Goal: Task Accomplishment & Management: Manage account settings

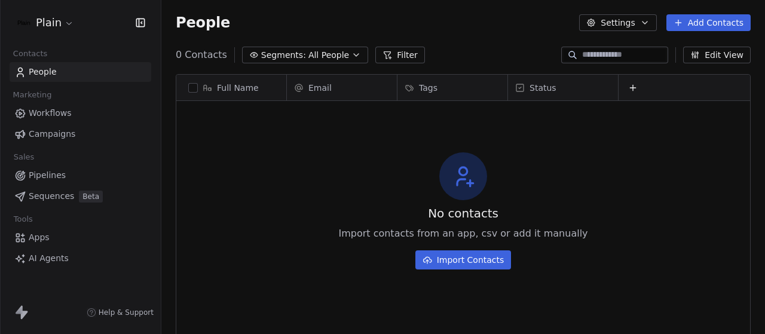
scroll to position [285, 594]
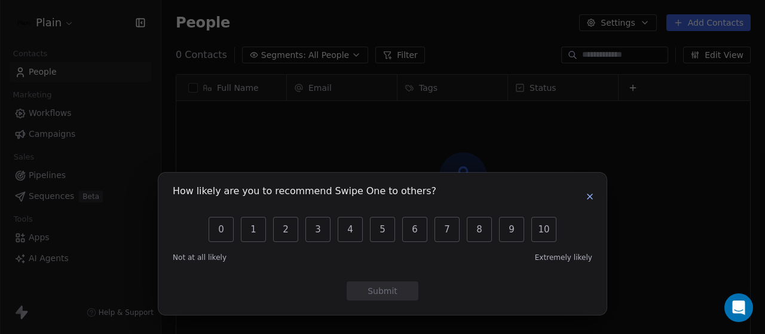
click at [590, 198] on icon "button" at bounding box center [590, 196] width 5 height 5
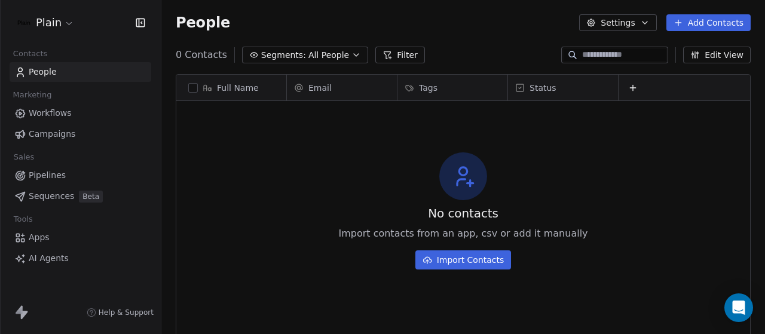
click at [71, 117] on link "Workflows" at bounding box center [81, 113] width 142 height 20
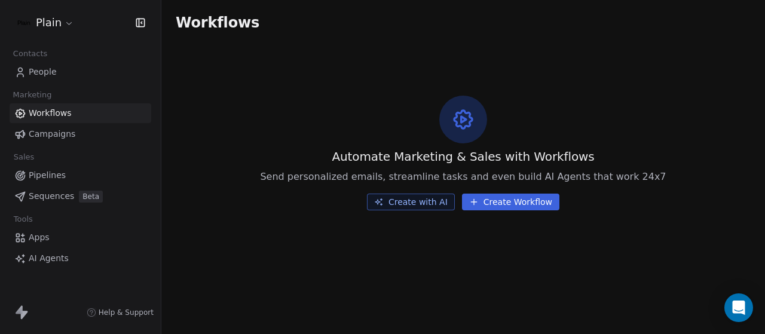
click at [66, 74] on link "People" at bounding box center [81, 72] width 142 height 20
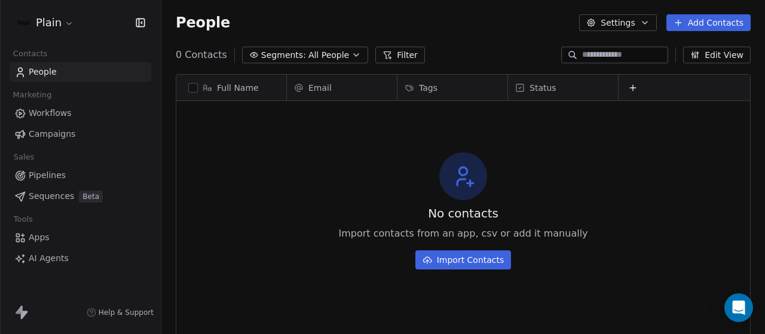
scroll to position [285, 594]
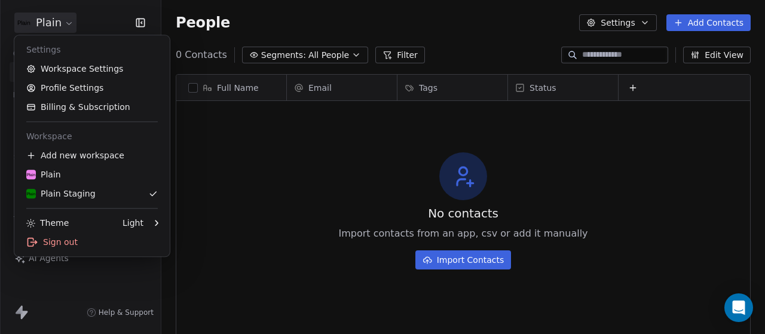
click at [69, 27] on html "Plain Contacts People Marketing Workflows Campaigns Sales Pipelines Sequences B…" at bounding box center [382, 167] width 765 height 334
click at [83, 178] on div "Plain" at bounding box center [92, 175] width 132 height 12
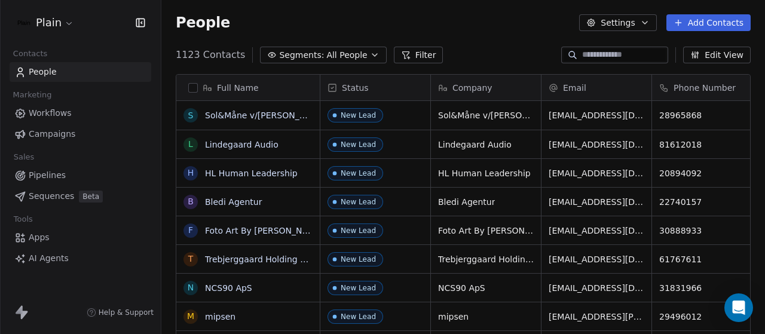
click at [75, 78] on div "Contacts People Marketing Workflows Campaigns Sales Pipelines Sequences Beta To…" at bounding box center [80, 156] width 161 height 223
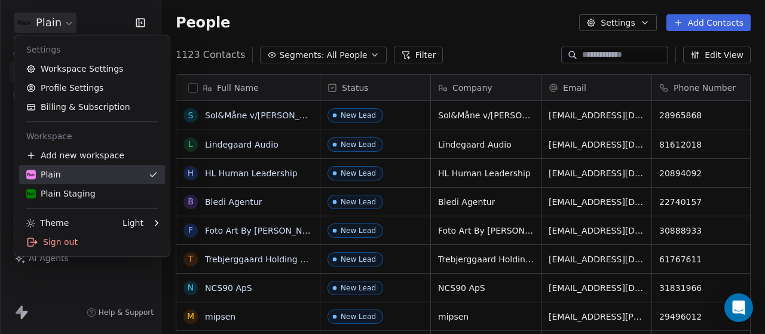
click at [74, 197] on body "Plain Contacts People Marketing Workflows Campaigns Sales Pipelines Sequences B…" at bounding box center [382, 167] width 765 height 334
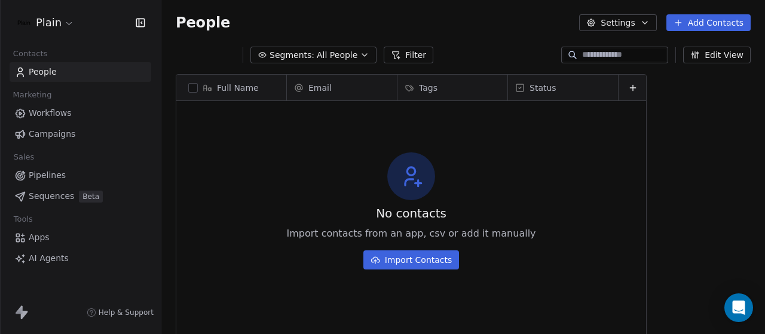
click at [74, 197] on div "Plain Contacts People Marketing Workflows Campaigns Sales Pipelines Sequences B…" at bounding box center [382, 167] width 765 height 334
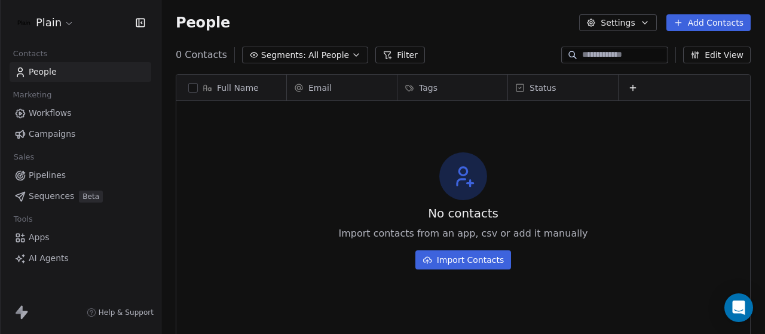
click at [565, 92] on div "Status" at bounding box center [562, 88] width 93 height 12
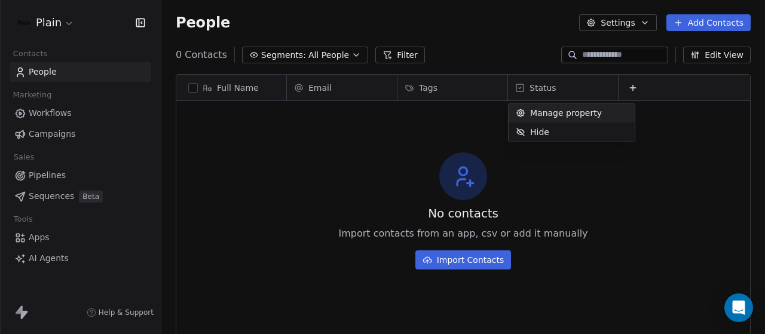
click at [565, 92] on html "Plain Contacts People Marketing Workflows Campaigns Sales Pipelines Sequences B…" at bounding box center [382, 167] width 765 height 334
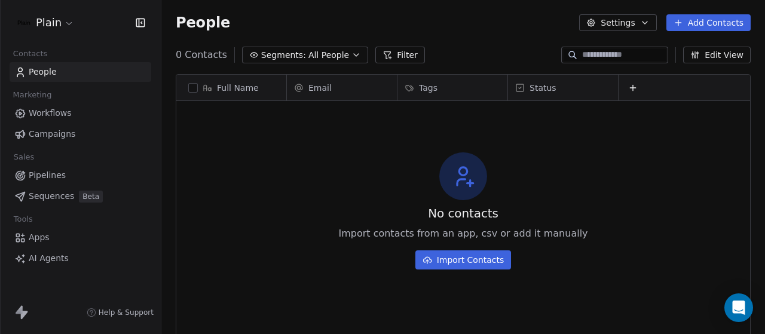
click at [67, 176] on link "Pipelines" at bounding box center [81, 176] width 142 height 20
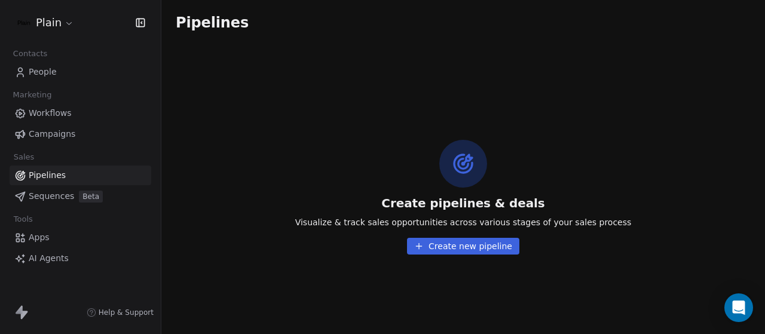
click at [56, 199] on span "Sequences" at bounding box center [51, 196] width 45 height 13
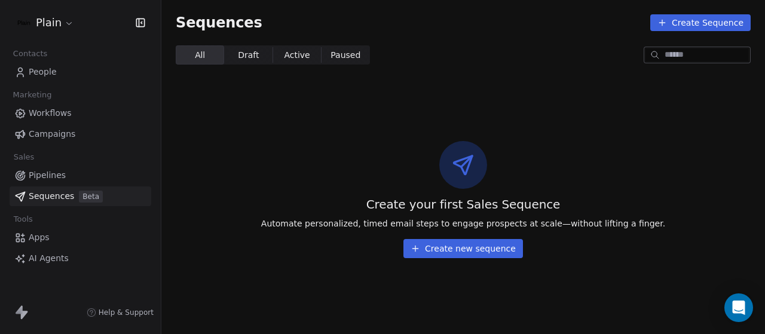
click at [69, 127] on link "Campaigns" at bounding box center [81, 134] width 142 height 20
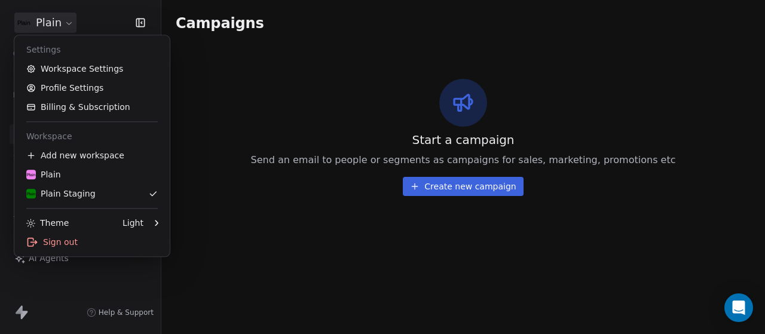
click at [59, 32] on html "Plain Contacts People Marketing Workflows Campaigns Sales Pipelines Sequences B…" at bounding box center [382, 167] width 765 height 334
click at [44, 180] on div "Plain" at bounding box center [43, 175] width 35 height 12
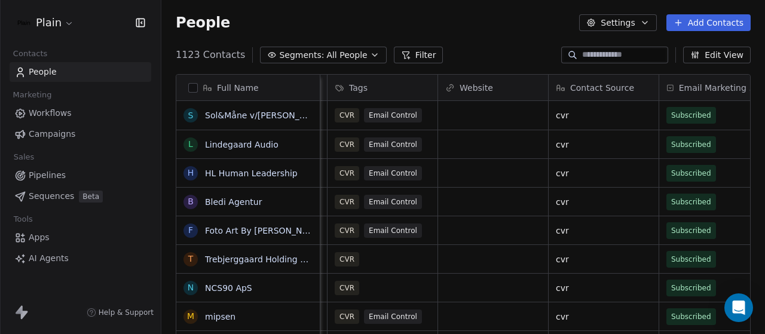
scroll to position [0, 935]
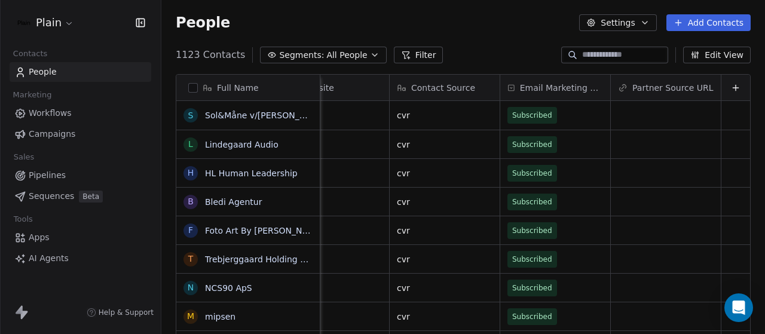
click at [405, 54] on button "Filter" at bounding box center [419, 55] width 50 height 17
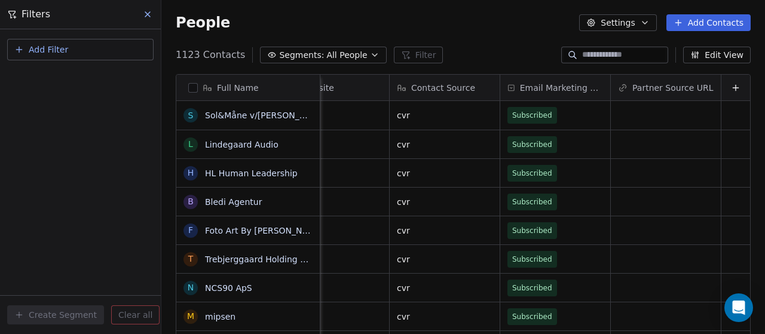
click at [150, 12] on icon at bounding box center [147, 14] width 5 height 5
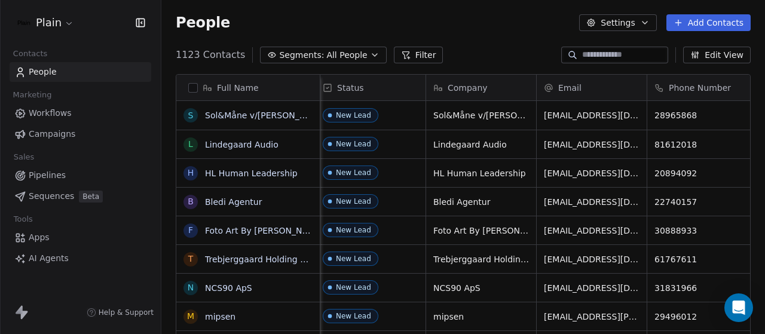
scroll to position [0, 0]
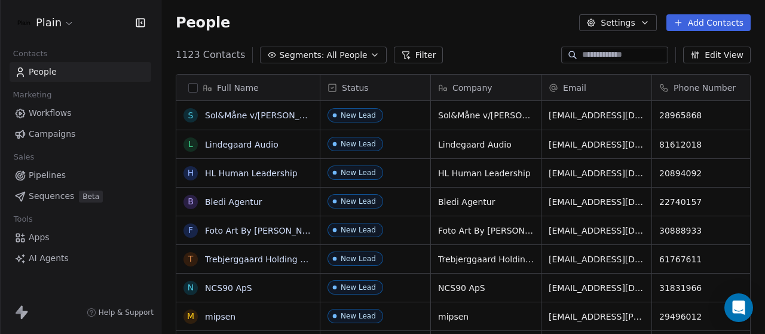
click at [65, 23] on html "Plain Contacts People Marketing Workflows Campaigns Sales Pipelines Sequences B…" at bounding box center [382, 167] width 765 height 334
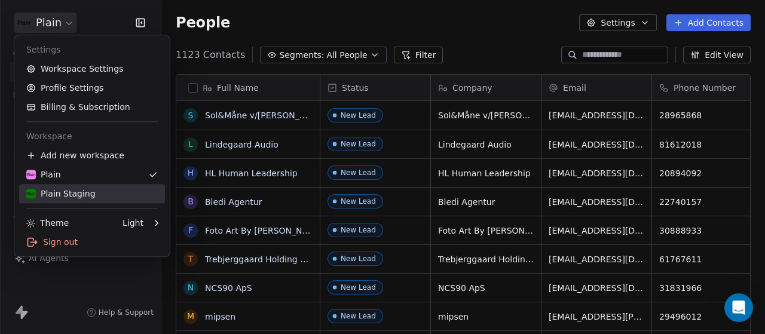
click at [44, 191] on div "Plain Staging" at bounding box center [60, 194] width 69 height 12
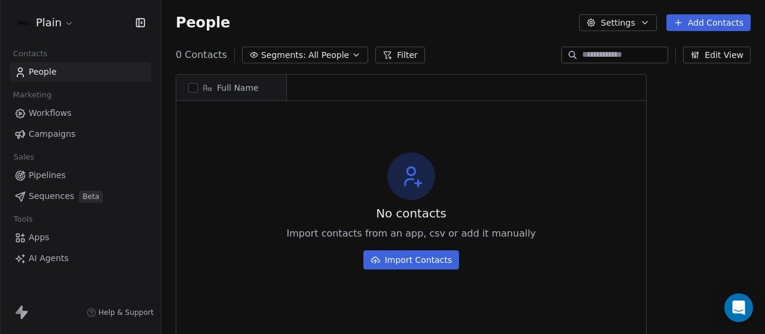
scroll to position [285, 594]
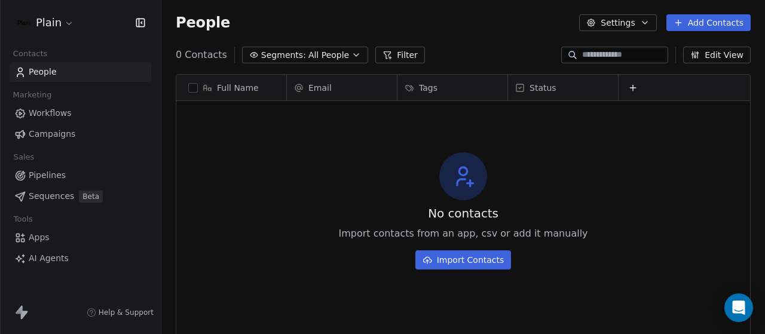
click at [628, 87] on button at bounding box center [633, 88] width 14 height 14
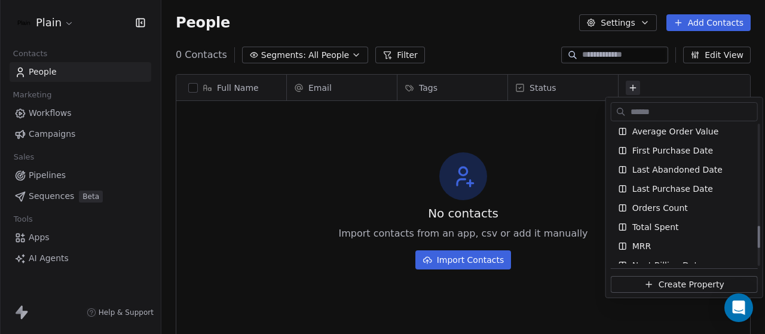
scroll to position [633, 0]
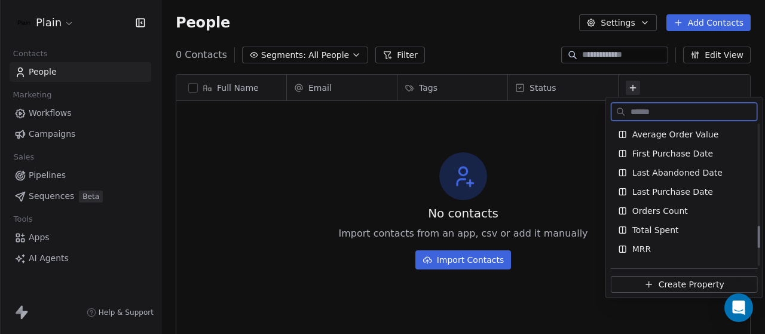
click at [658, 203] on div "Orders Count" at bounding box center [684, 211] width 147 height 19
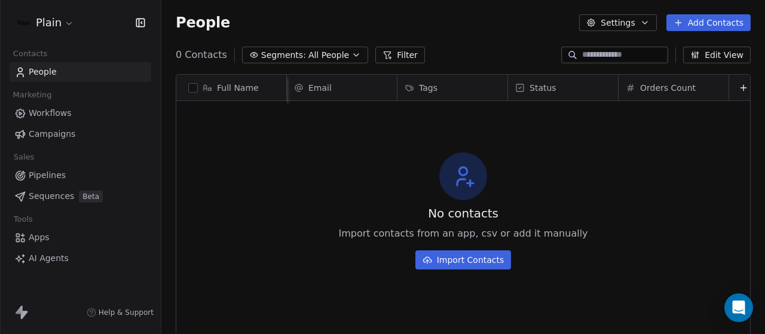
scroll to position [0, 16]
click at [679, 89] on div "Orders Count" at bounding box center [664, 88] width 93 height 12
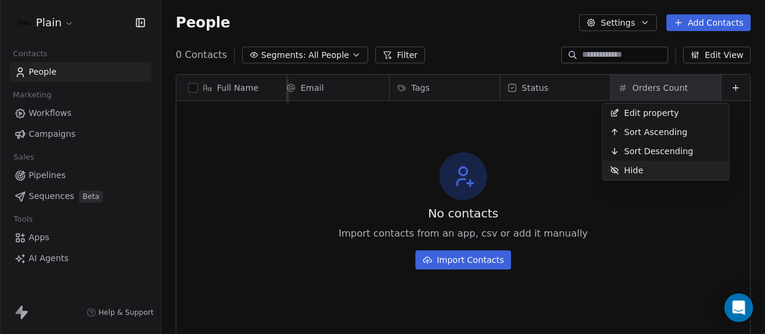
click at [641, 163] on div "Hide" at bounding box center [627, 170] width 48 height 19
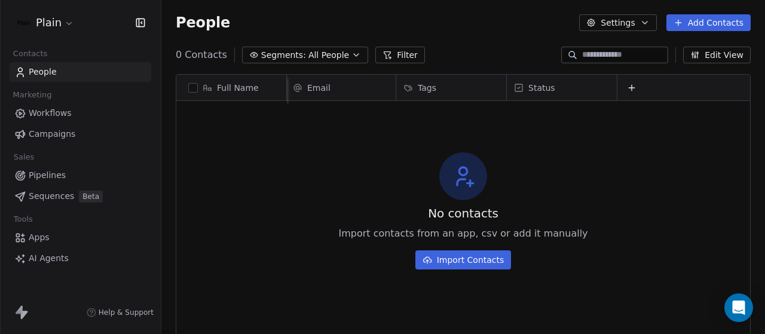
click at [627, 85] on icon at bounding box center [632, 88] width 10 height 10
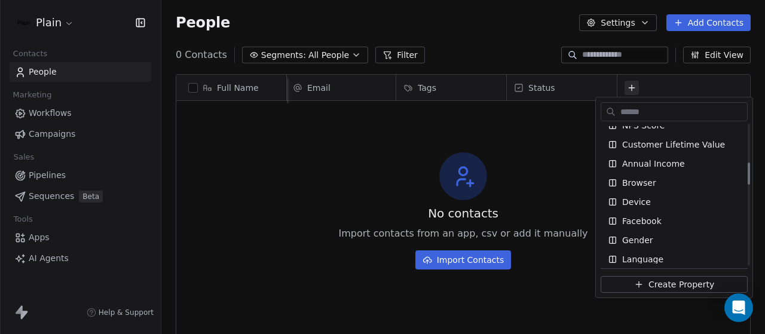
scroll to position [243, 0]
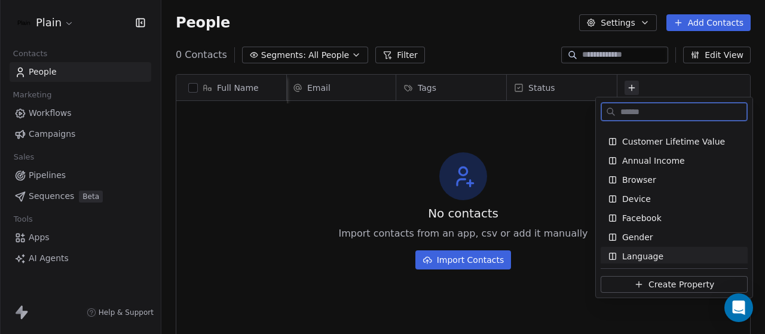
click at [649, 285] on span "Create Property" at bounding box center [682, 285] width 66 height 12
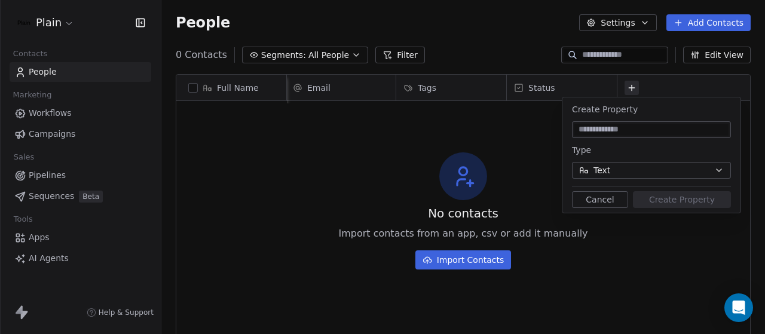
click at [656, 170] on button "Text" at bounding box center [651, 170] width 159 height 17
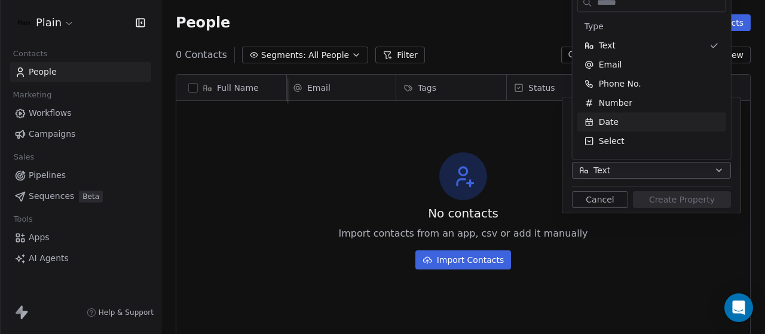
scroll to position [111, 0]
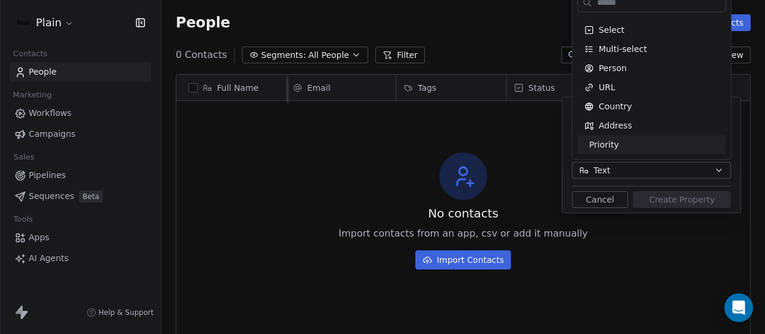
click at [630, 179] on html "Plain Contacts People Marketing Workflows Campaigns Sales Pipelines Sequences B…" at bounding box center [382, 167] width 765 height 334
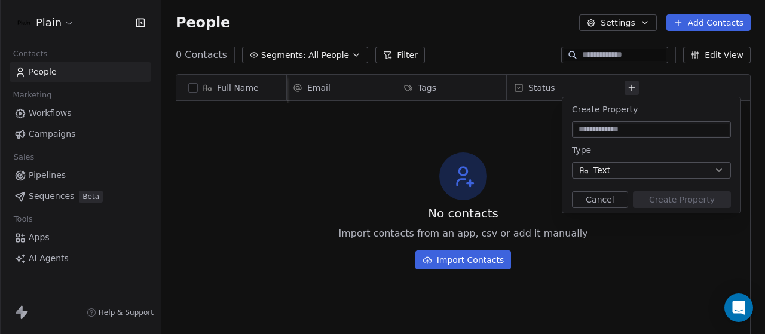
click at [649, 108] on div "Create Property" at bounding box center [651, 109] width 159 height 14
click at [653, 81] on div at bounding box center [684, 88] width 133 height 26
click at [602, 200] on button "Cancel" at bounding box center [600, 199] width 56 height 17
